Goal: Use online tool/utility: Use online tool/utility

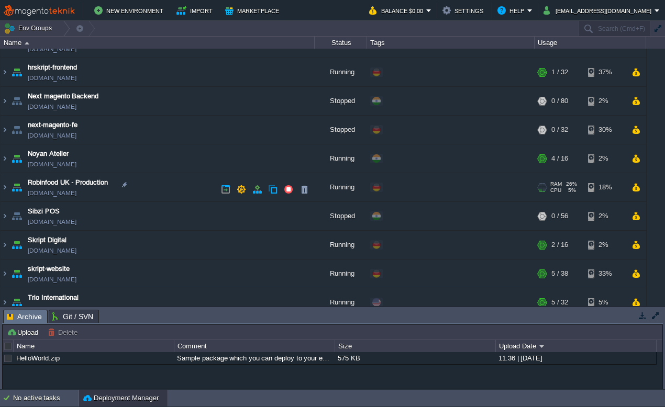
scroll to position [174, 0]
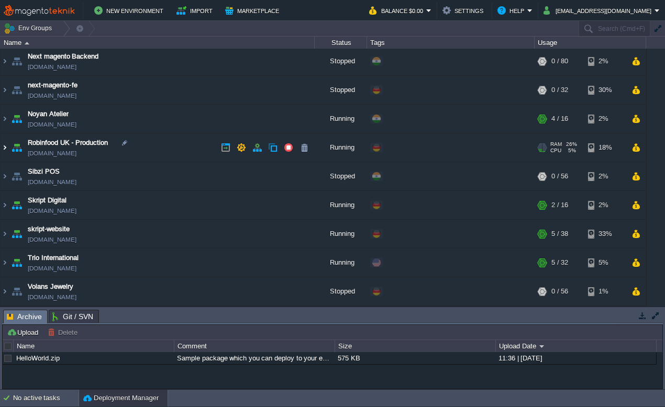
click at [8, 146] on img at bounding box center [5, 148] width 8 height 28
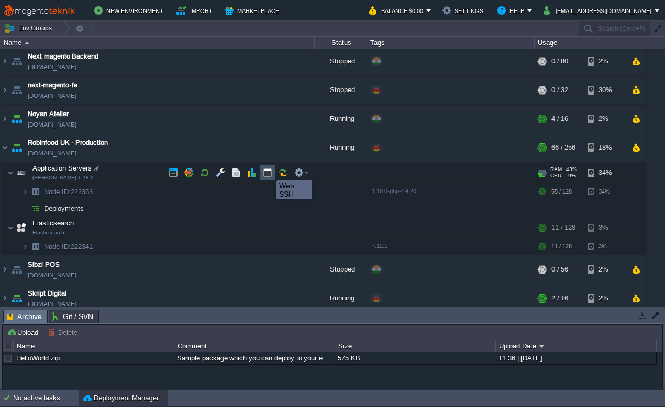
click at [269, 171] on button "button" at bounding box center [267, 172] width 9 height 9
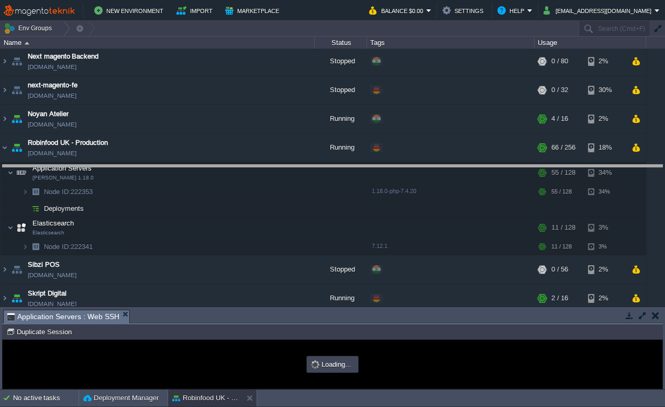
drag, startPoint x: 287, startPoint y: 316, endPoint x: 289, endPoint y: 171, distance: 145.6
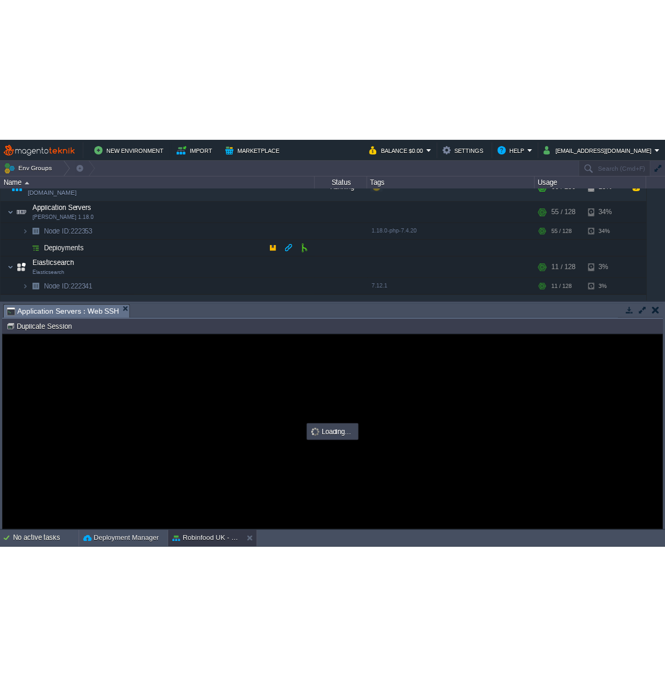
scroll to position [0, 0]
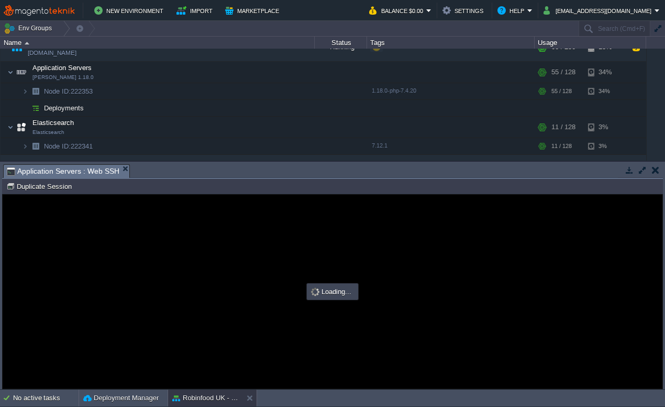
type input "#000000"
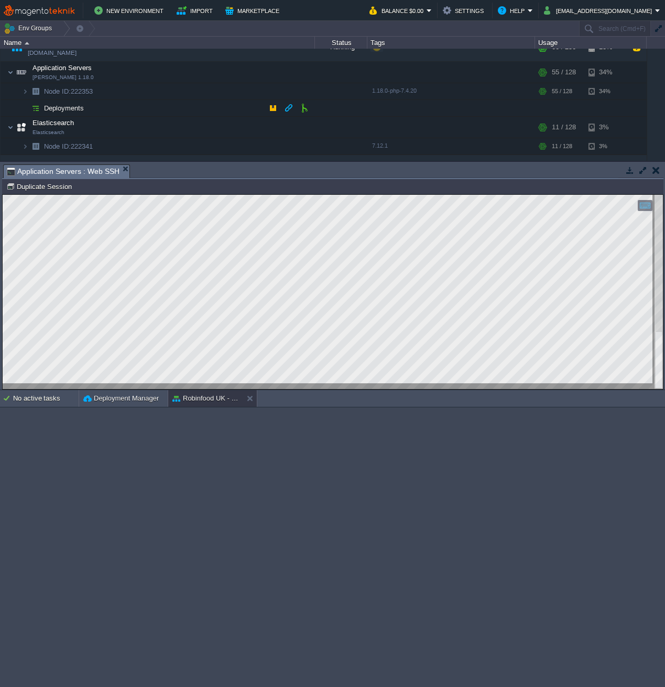
scroll to position [134, 0]
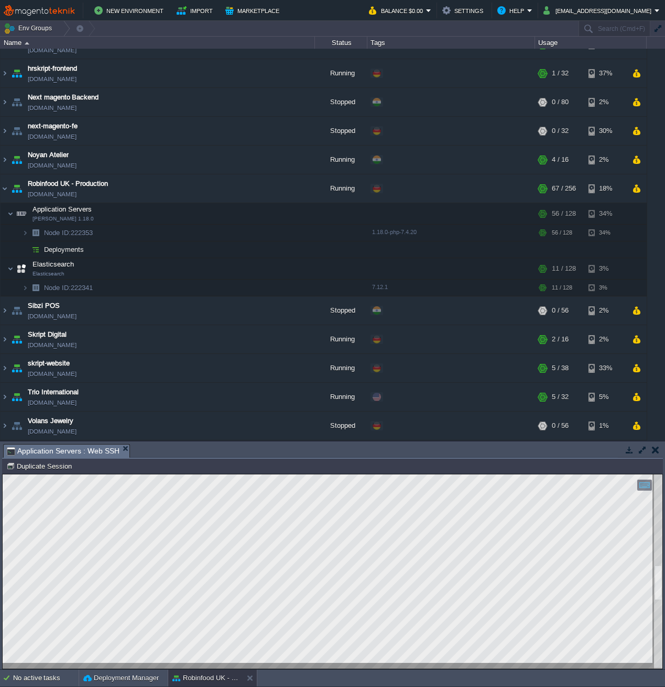
click at [655, 407] on div at bounding box center [658, 572] width 8 height 194
click at [651, 407] on html "Copy: Cmd + C Paste: Cmd + V Settings: Ctrl + Shift + Alt 0" at bounding box center [332, 475] width 659 height 0
click at [662, 407] on html "Copy: Cmd + C Paste: Cmd + V Settings: Ctrl + Shift + Alt 0" at bounding box center [332, 475] width 659 height 0
click at [656, 407] on html "Copy: Cmd + C Paste: Cmd + V Settings: Ctrl + Shift + Alt 0" at bounding box center [332, 475] width 659 height 0
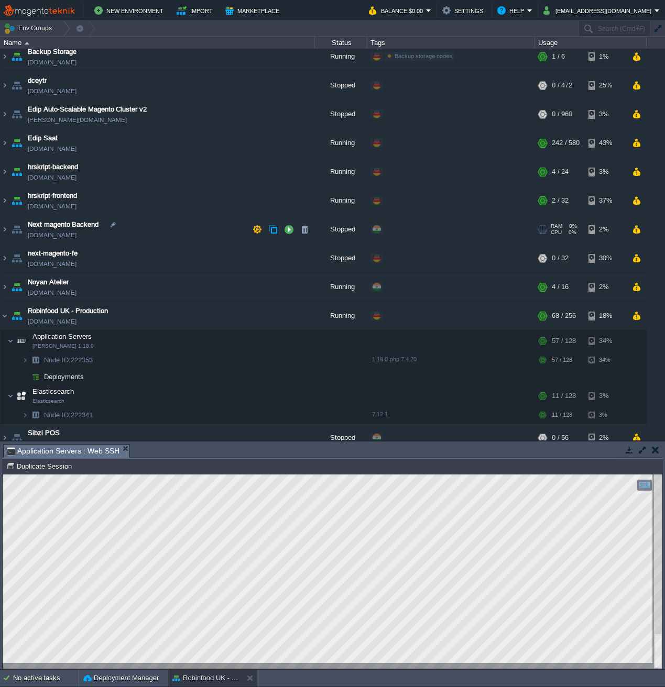
scroll to position [0, 0]
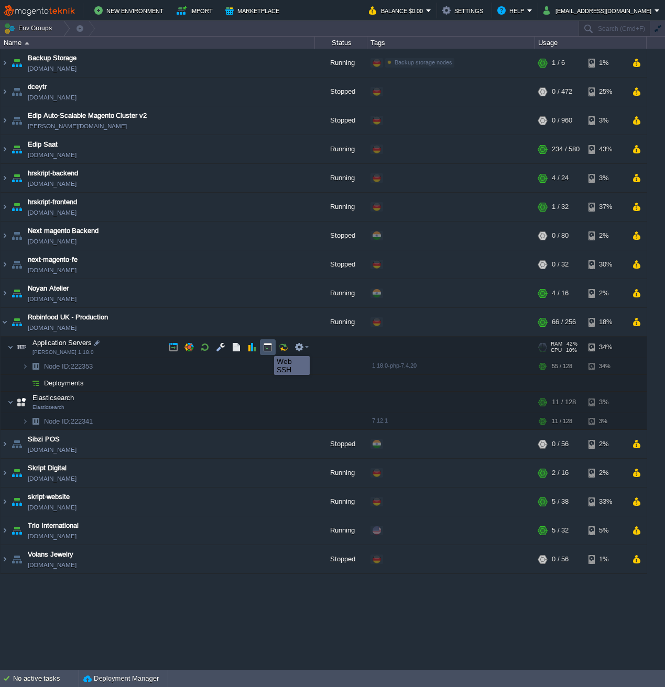
click at [266, 347] on button "button" at bounding box center [267, 347] width 9 height 9
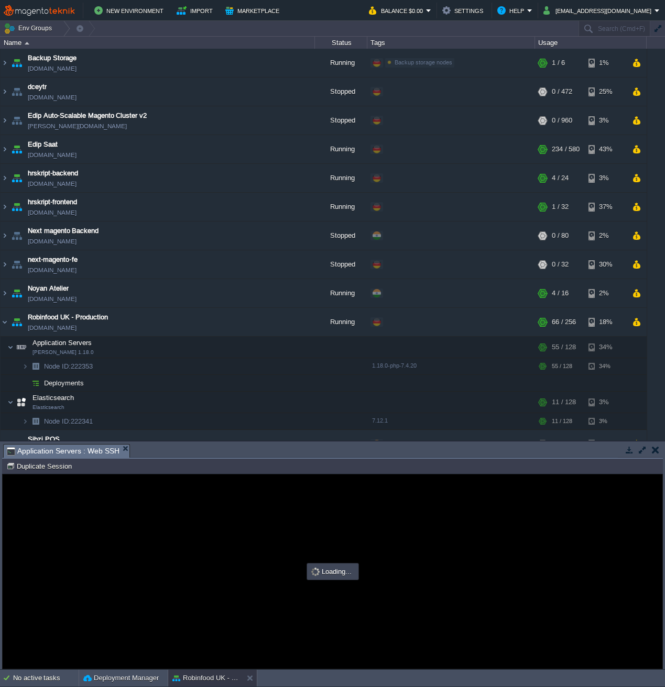
type input "#000000"
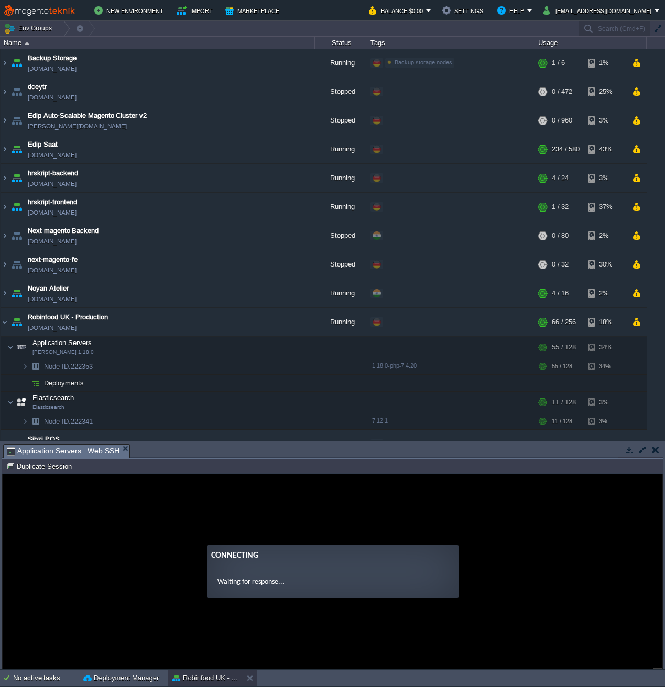
click at [197, 407] on guac-modal "Connecting Waiting for response..." at bounding box center [332, 572] width 659 height 194
